Goal: Ask a question

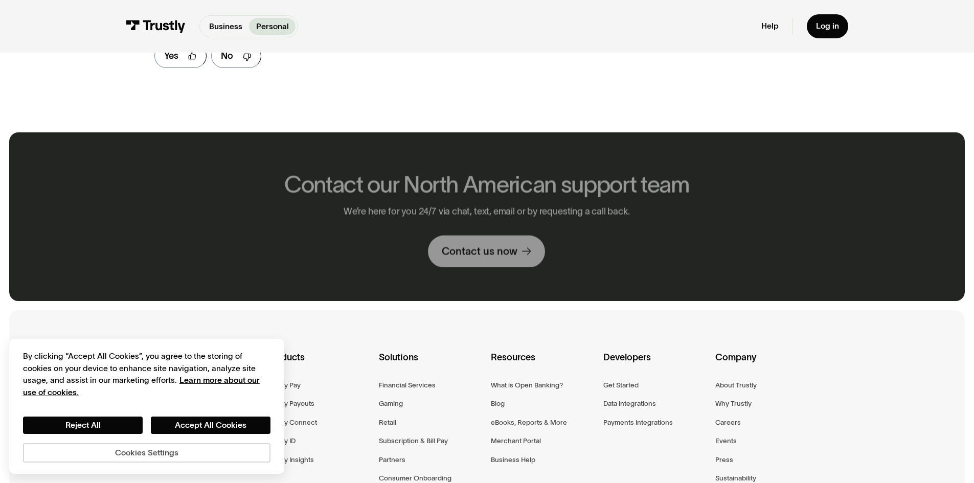
scroll to position [767, 0]
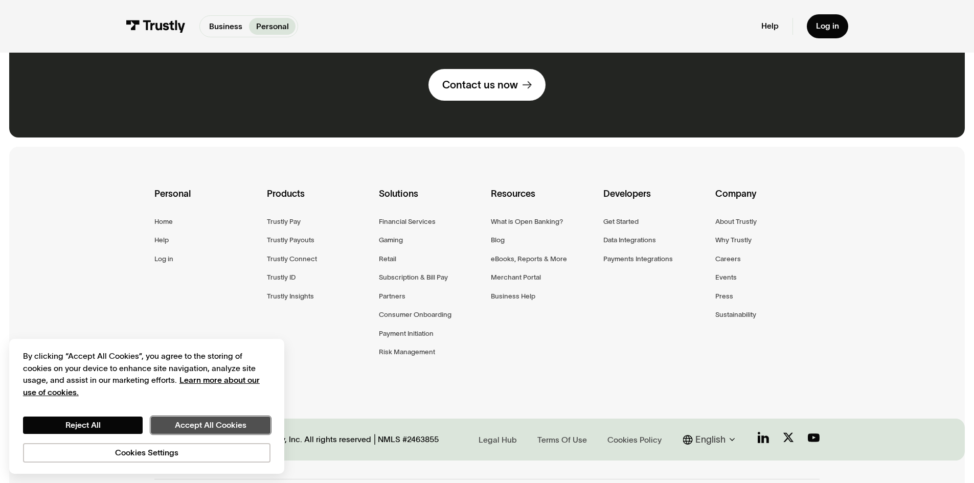
click at [223, 421] on button "Accept All Cookies" at bounding box center [211, 425] width 120 height 17
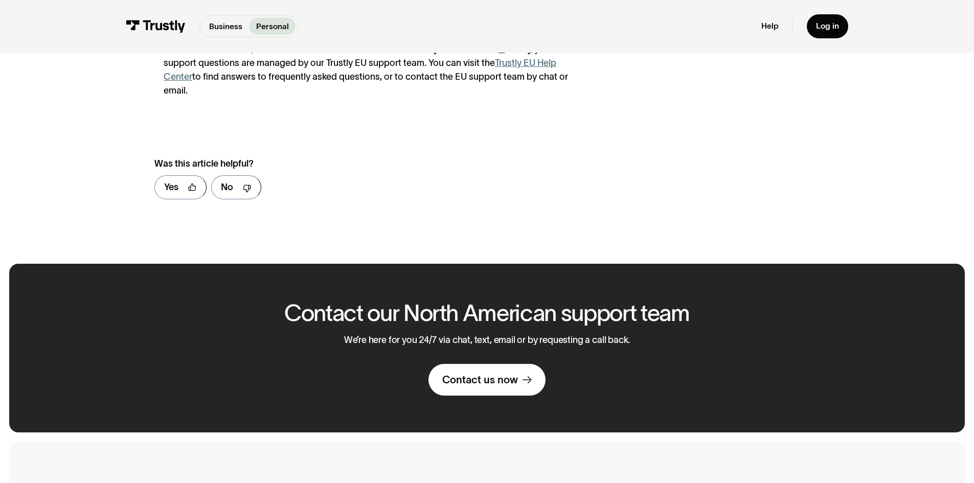
scroll to position [460, 0]
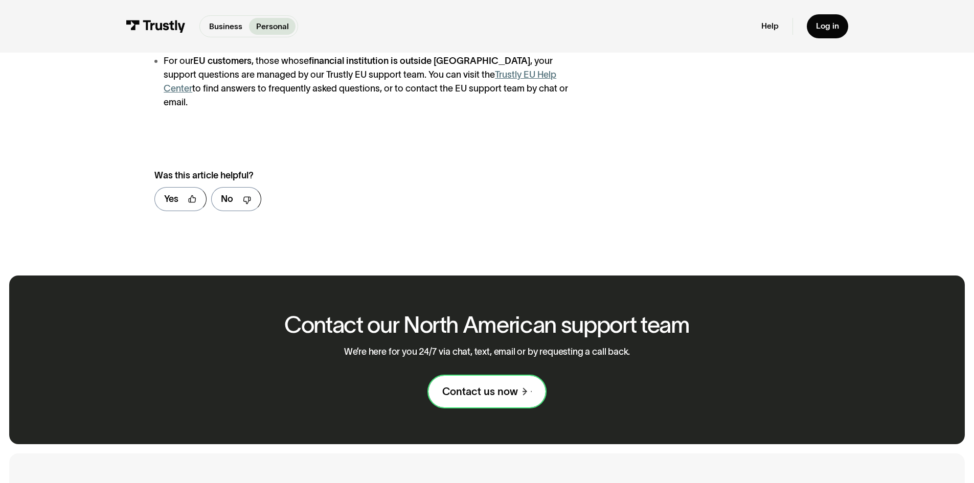
click at [517, 385] on div "Contact us now" at bounding box center [480, 391] width 76 height 13
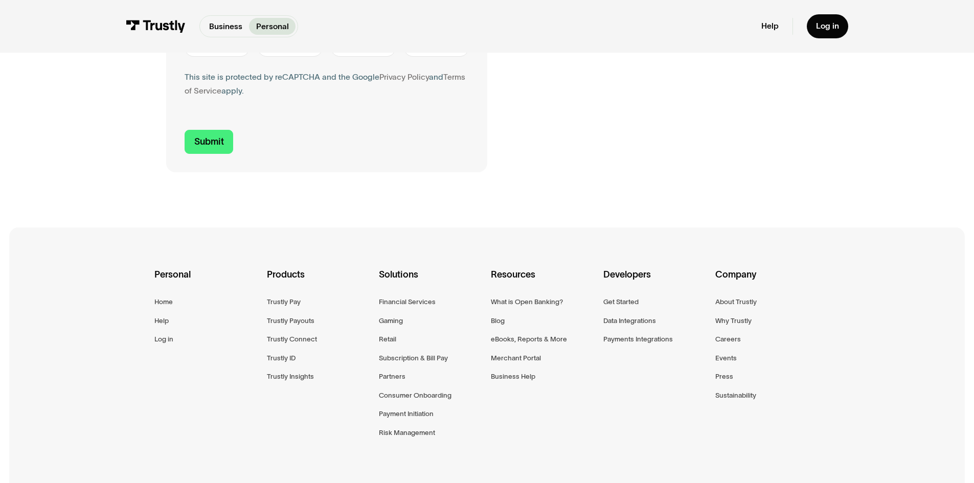
scroll to position [153, 0]
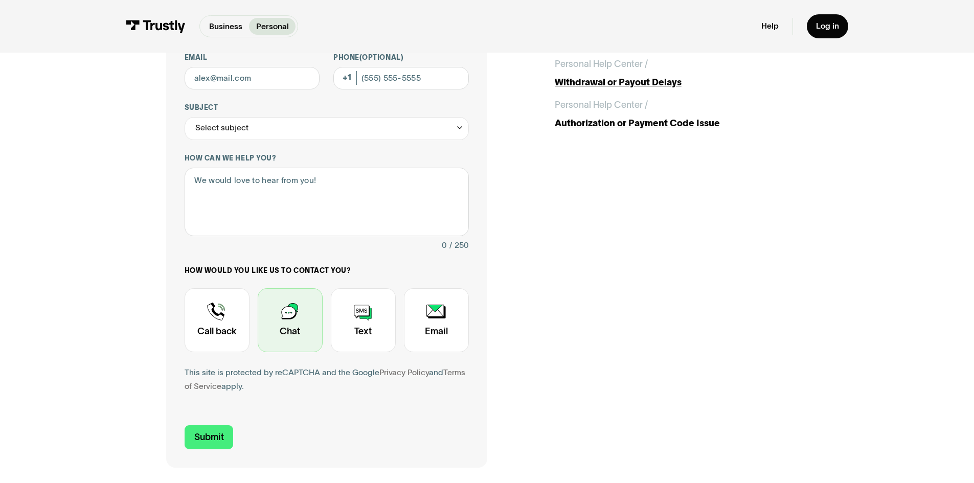
click at [311, 332] on div "Contact Trustly Support" at bounding box center [290, 320] width 65 height 64
click at [301, 324] on div "Contact Trustly Support" at bounding box center [290, 320] width 65 height 64
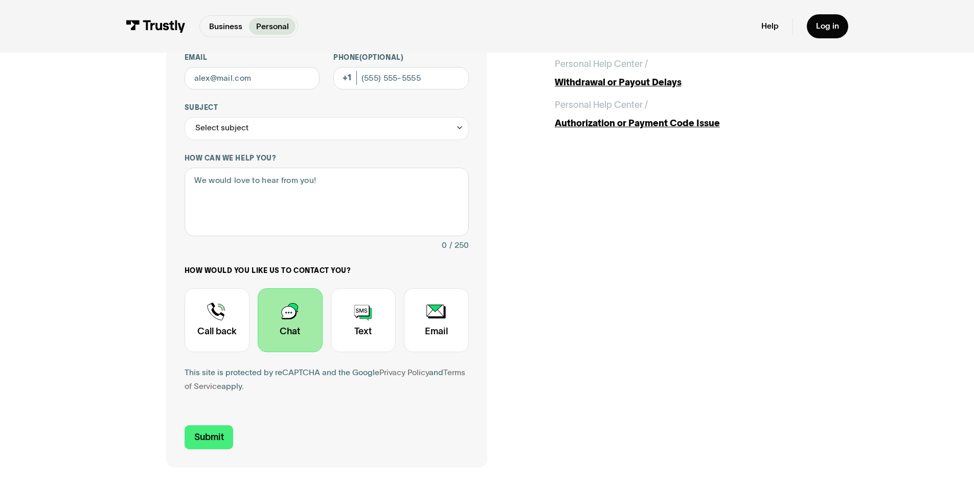
click at [301, 324] on div "Contact Trustly Support" at bounding box center [290, 320] width 65 height 64
click at [229, 436] on input "Submit" at bounding box center [209, 437] width 49 height 24
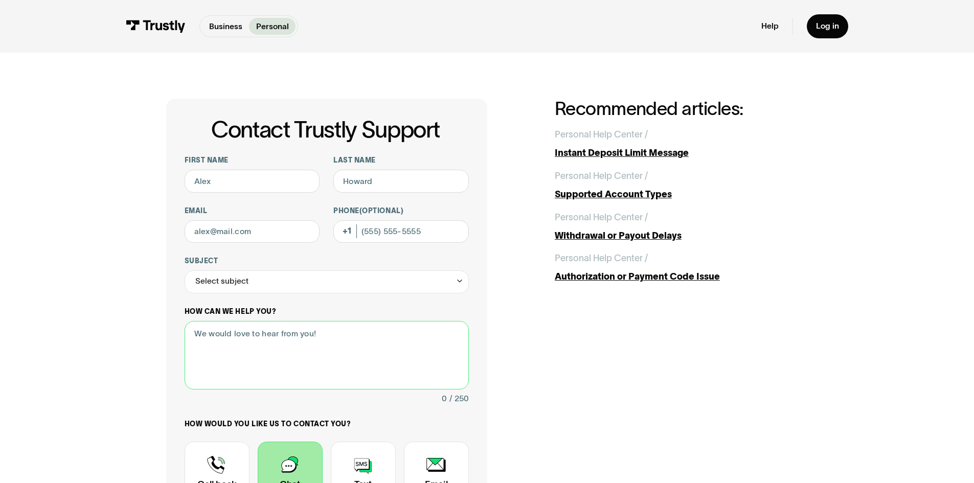
click at [356, 366] on textarea "How can we help you?" at bounding box center [327, 355] width 284 height 69
